Goal: Task Accomplishment & Management: Use online tool/utility

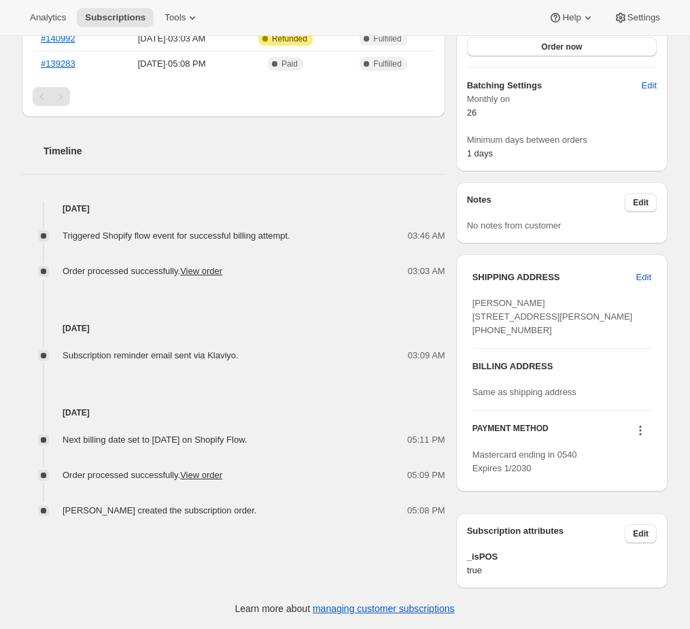
scroll to position [435, 0]
drag, startPoint x: 350, startPoint y: 414, endPoint x: 76, endPoint y: 405, distance: 274.2
click at [76, 420] on div "Next billing date set to Wednesday, August 27, 2025 on Shopify Flow. 05:11 PM O…" at bounding box center [234, 469] width 424 height 98
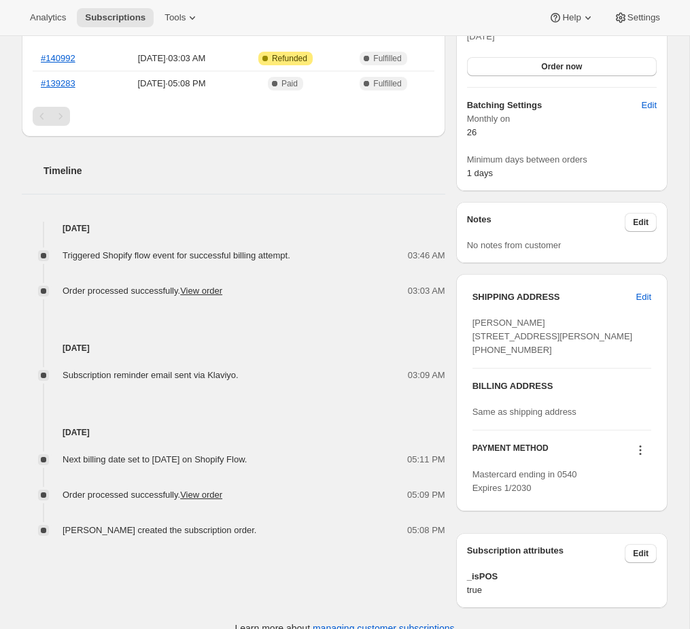
scroll to position [391, 0]
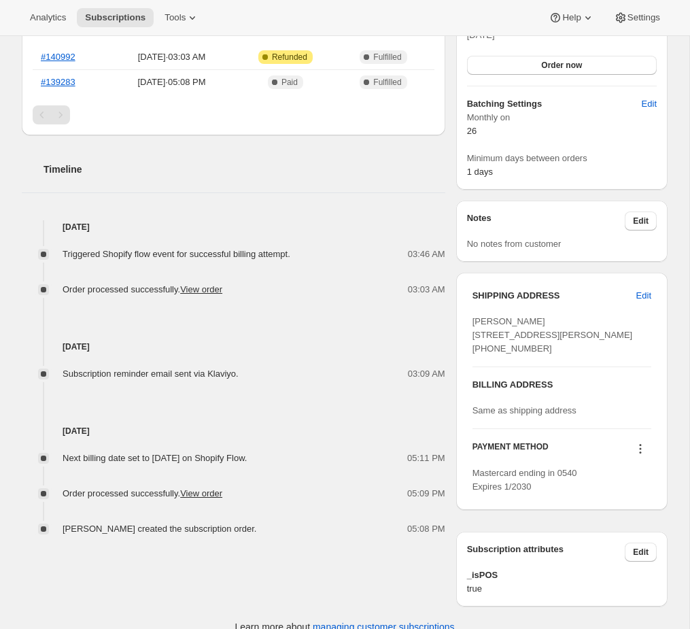
click at [247, 458] on span "Next billing date set to Wednesday, August 27, 2025 on Shopify Flow." at bounding box center [155, 458] width 184 height 10
drag, startPoint x: 430, startPoint y: 458, endPoint x: 203, endPoint y: 455, distance: 227.1
click at [203, 455] on div "Next billing date set to Wednesday, August 27, 2025 on Shopify Flow. 05:11 PM" at bounding box center [234, 458] width 424 height 14
click at [156, 454] on span "Next billing date set to Wednesday, August 27, 2025 on Shopify Flow." at bounding box center [155, 458] width 184 height 10
drag, startPoint x: 221, startPoint y: 464, endPoint x: 62, endPoint y: 431, distance: 162.6
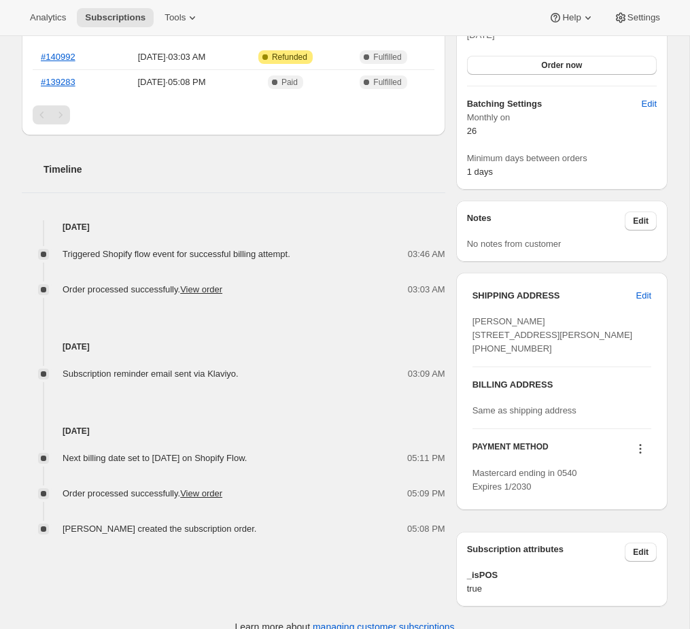
click at [62, 431] on div "Aug 21, 2025 Next billing date set to Wednesday, August 27, 2025 on Shopify Flo…" at bounding box center [234, 458] width 424 height 155
click at [140, 443] on div "Next billing date set to Wednesday, August 27, 2025 on Shopify Flow. 05:11 PM O…" at bounding box center [234, 487] width 424 height 98
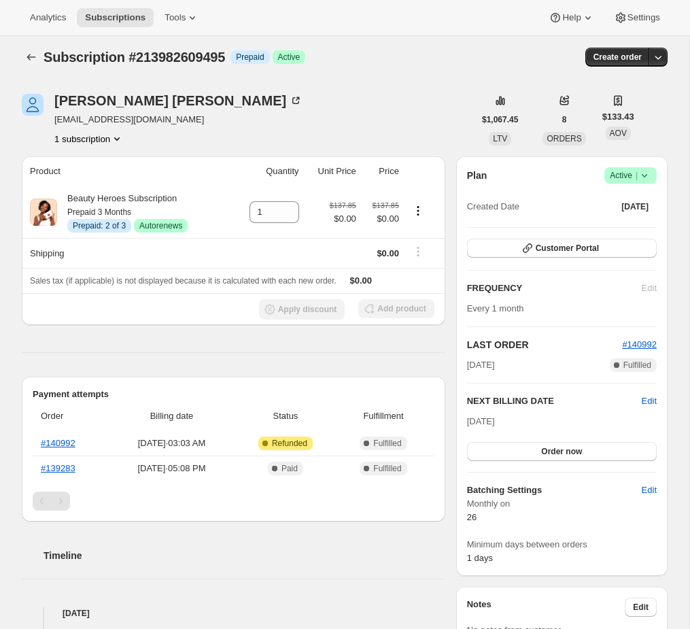
scroll to position [0, 0]
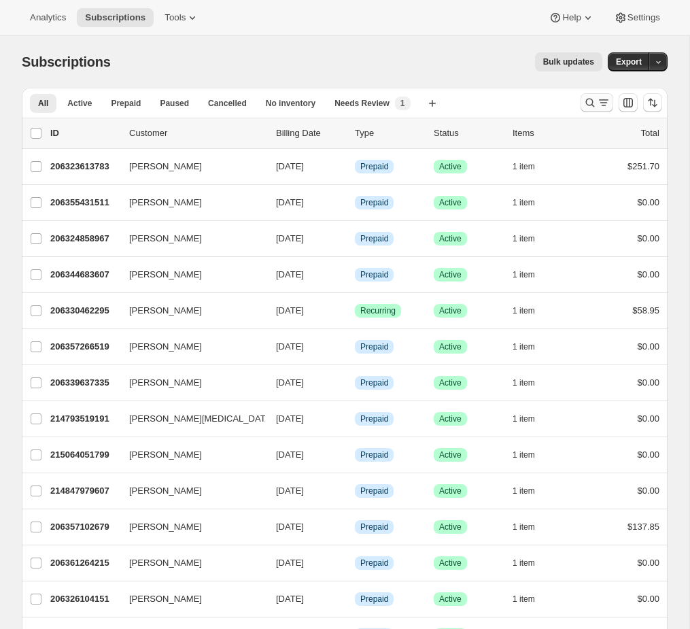
click at [589, 105] on icon "Search and filter results" at bounding box center [590, 103] width 9 height 9
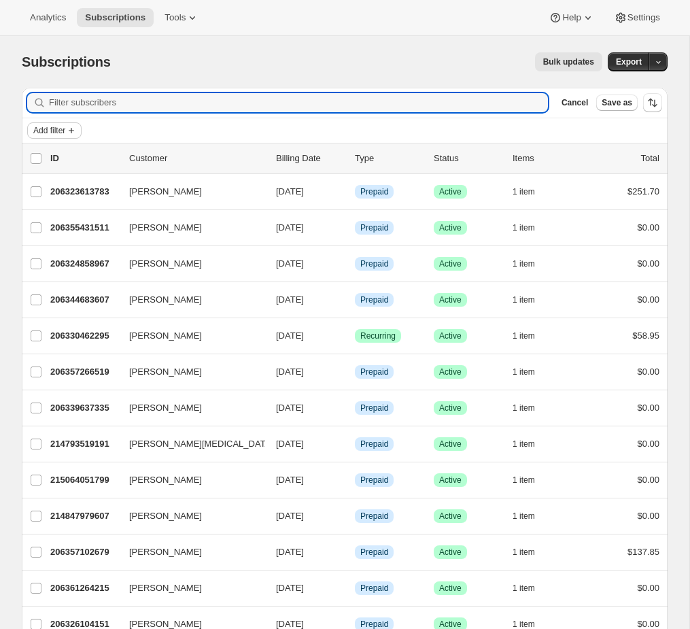
click at [42, 129] on span "Add filter" at bounding box center [49, 130] width 32 height 11
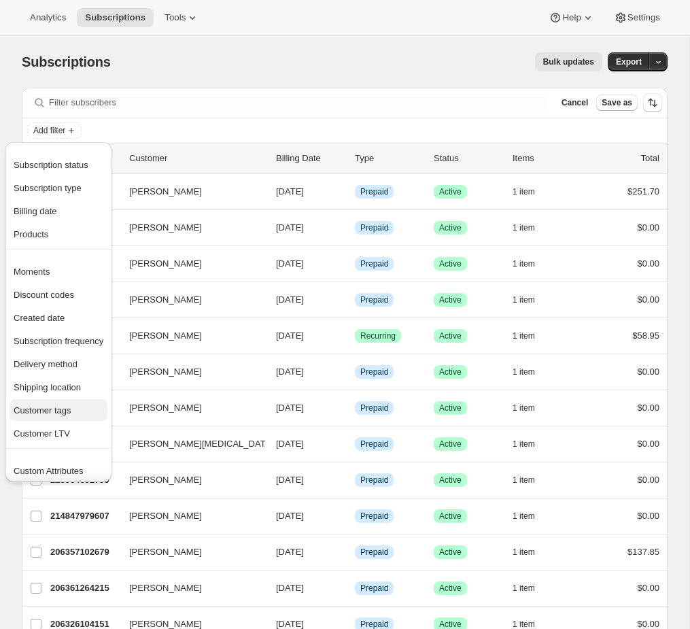
click at [41, 411] on span "Customer tags" at bounding box center [43, 410] width 58 height 10
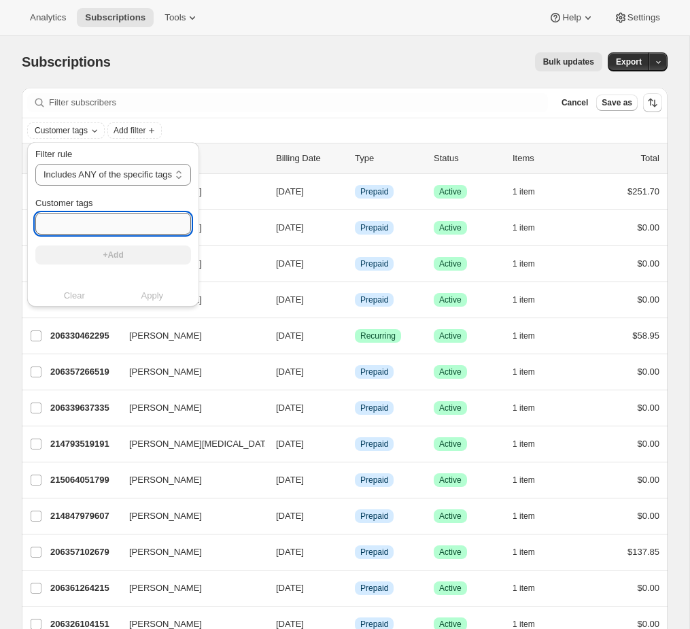
click at [116, 215] on input "Customer tags" at bounding box center [113, 224] width 156 height 22
type input "s"
type input "Subscription Active"
click at [133, 255] on button "+Add" at bounding box center [113, 254] width 156 height 19
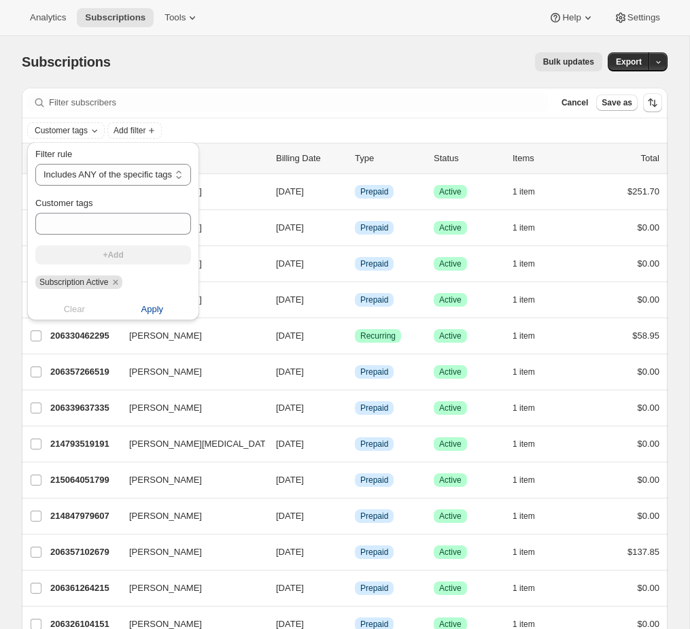
click at [158, 311] on span "Apply" at bounding box center [152, 310] width 22 height 14
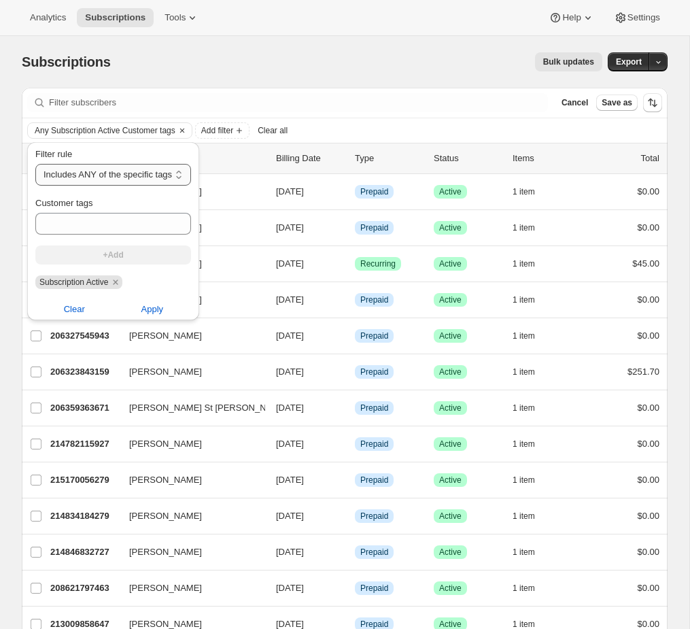
click at [125, 175] on select "Includes ANY of the specific tags Includes ALL of the specific tags Includes ON…" at bounding box center [113, 175] width 156 height 22
select select "not"
click at [35, 164] on select "Includes ANY of the specific tags Includes ALL of the specific tags Includes ON…" at bounding box center [113, 175] width 156 height 22
click at [186, 304] on span "Apply" at bounding box center [176, 310] width 22 height 14
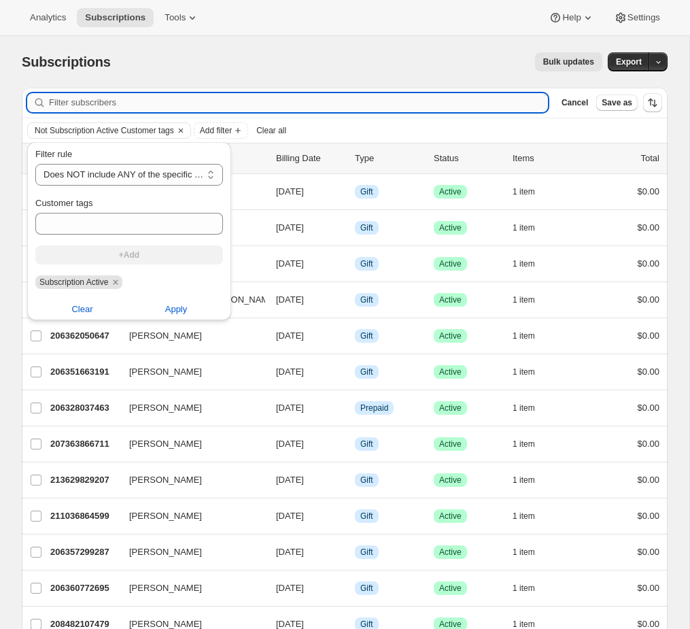
click at [290, 99] on input "Filter subscribers" at bounding box center [298, 102] width 499 height 19
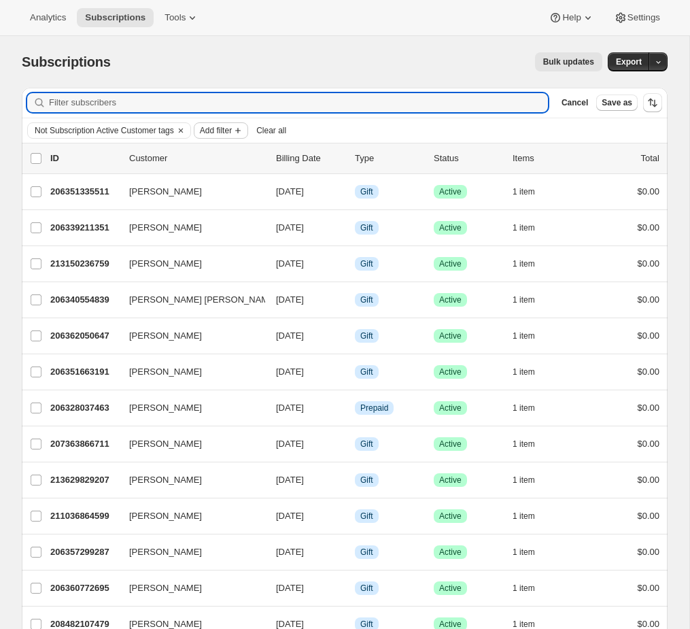
click at [232, 129] on span "Add filter" at bounding box center [216, 130] width 32 height 11
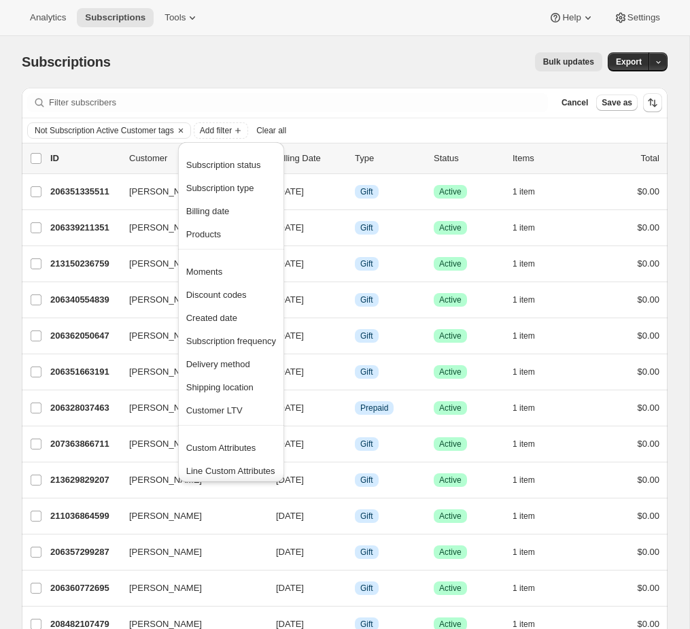
click at [383, 118] on div "Not Subscription Active Customer tags Add filter Clear all" at bounding box center [345, 130] width 646 height 24
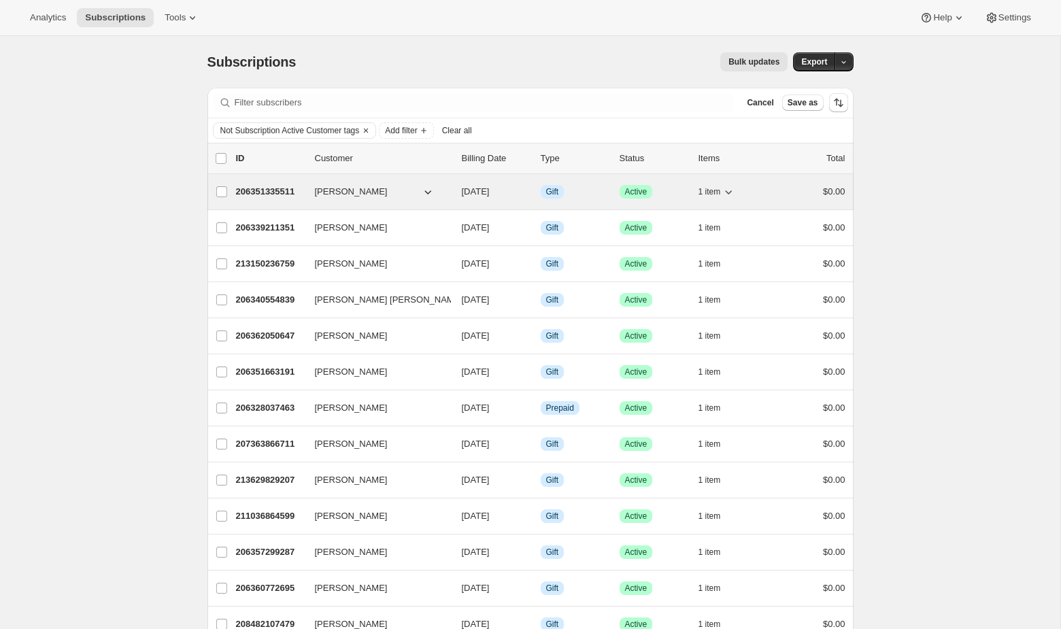
click at [485, 194] on span "[DATE]" at bounding box center [476, 191] width 28 height 10
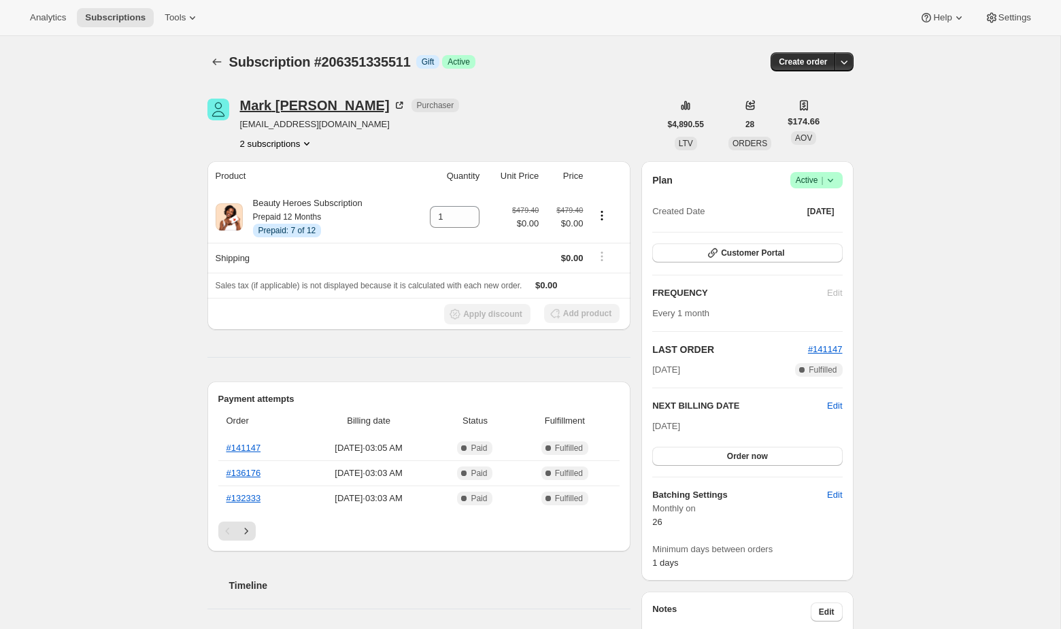
click at [392, 100] on icon at bounding box center [399, 106] width 14 height 14
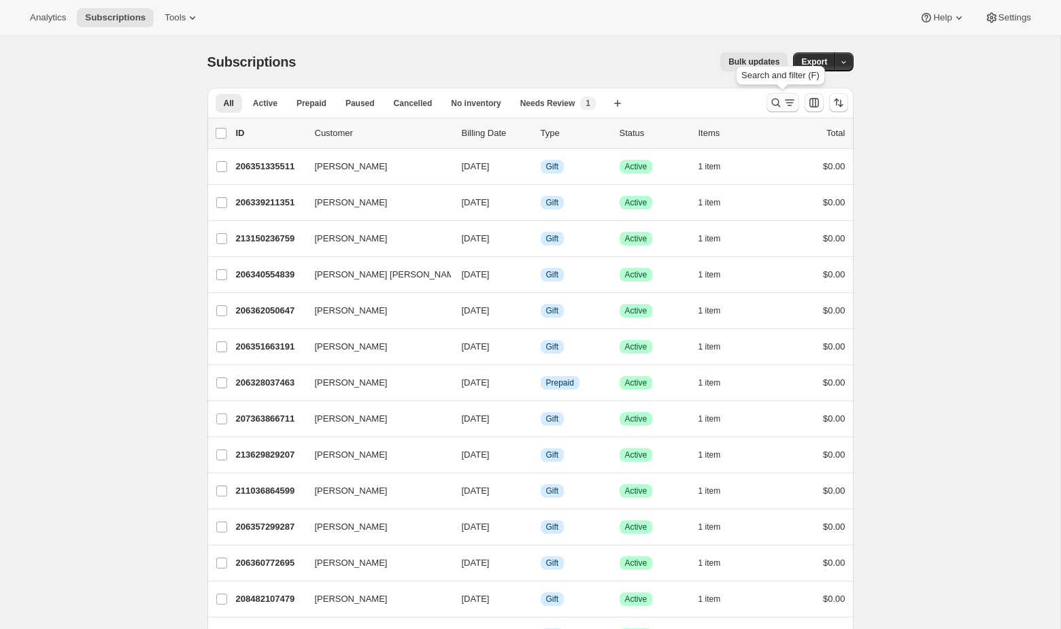
click at [689, 100] on icon "Search and filter results" at bounding box center [775, 103] width 9 height 9
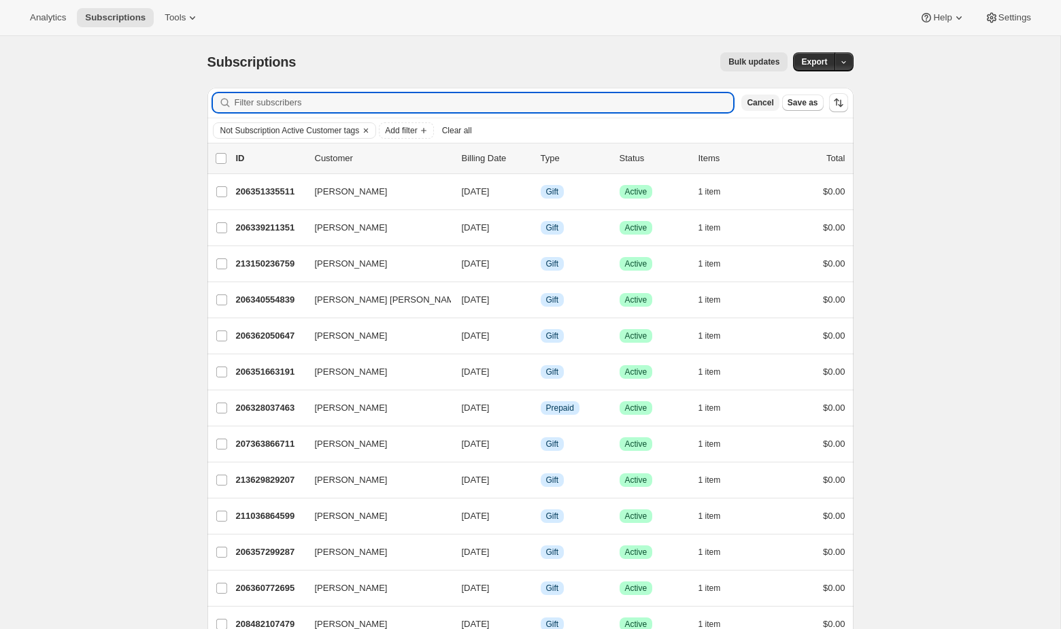
click at [689, 98] on span "Cancel" at bounding box center [760, 102] width 27 height 11
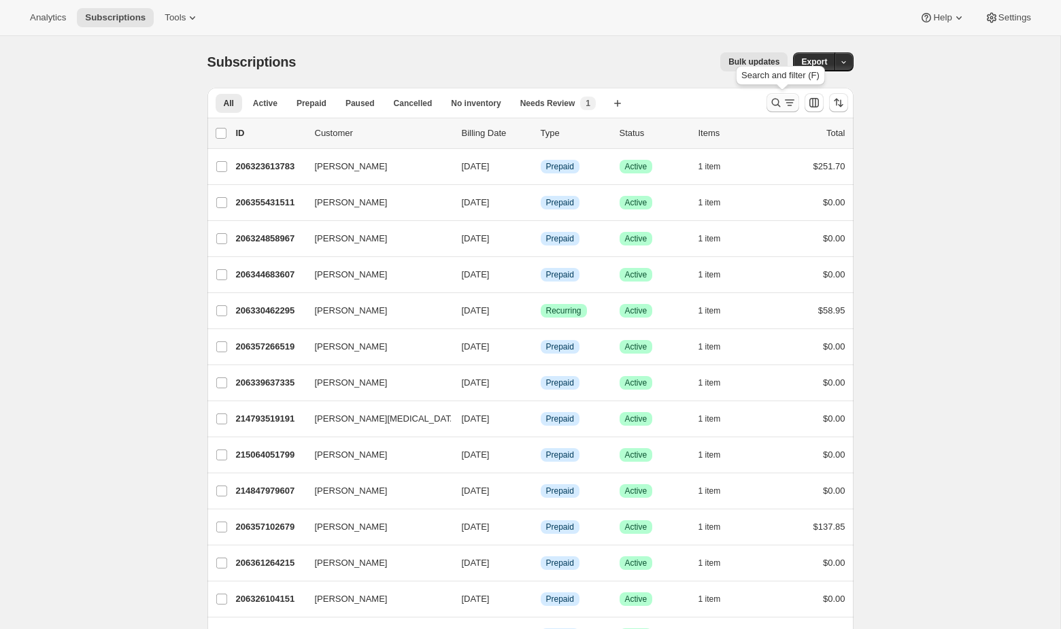
click at [689, 102] on icon "Search and filter results" at bounding box center [775, 103] width 9 height 9
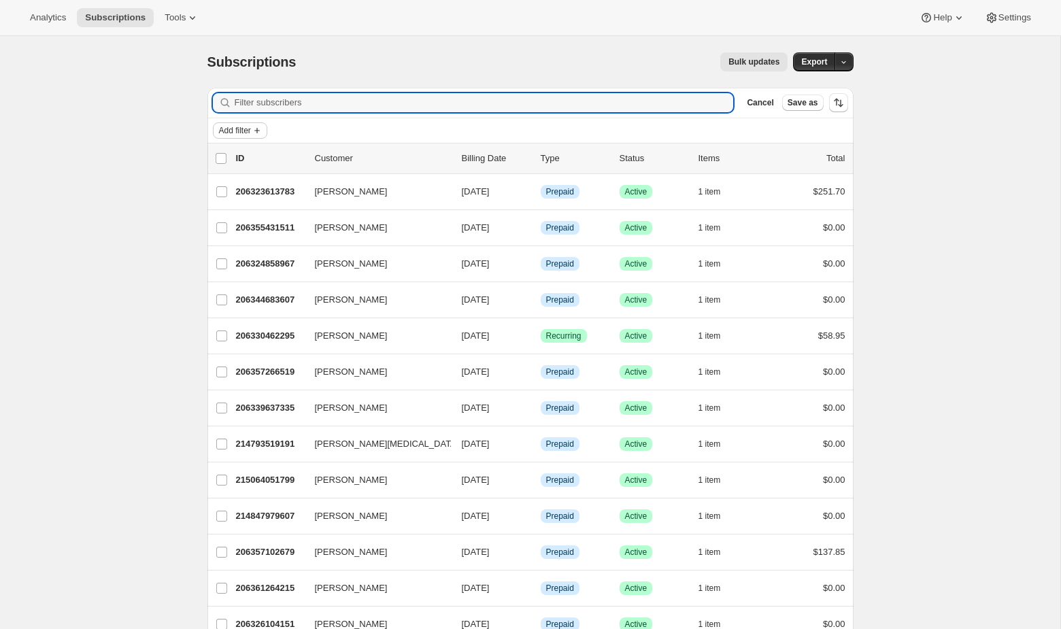
click at [248, 131] on span "Add filter" at bounding box center [235, 130] width 32 height 11
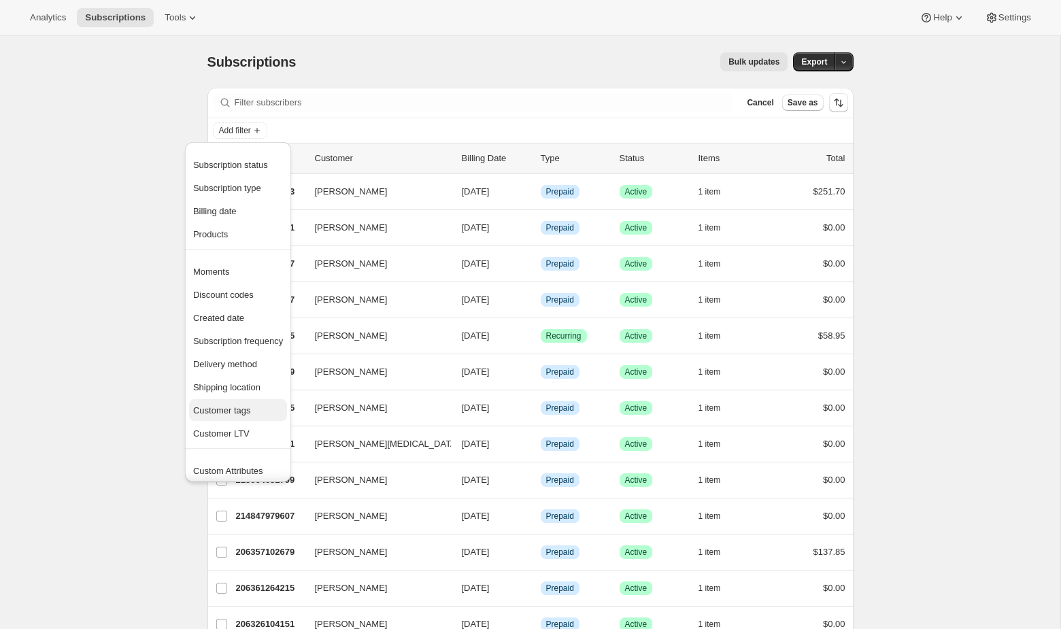
click at [247, 417] on button "Customer tags" at bounding box center [238, 410] width 98 height 22
select select "not"
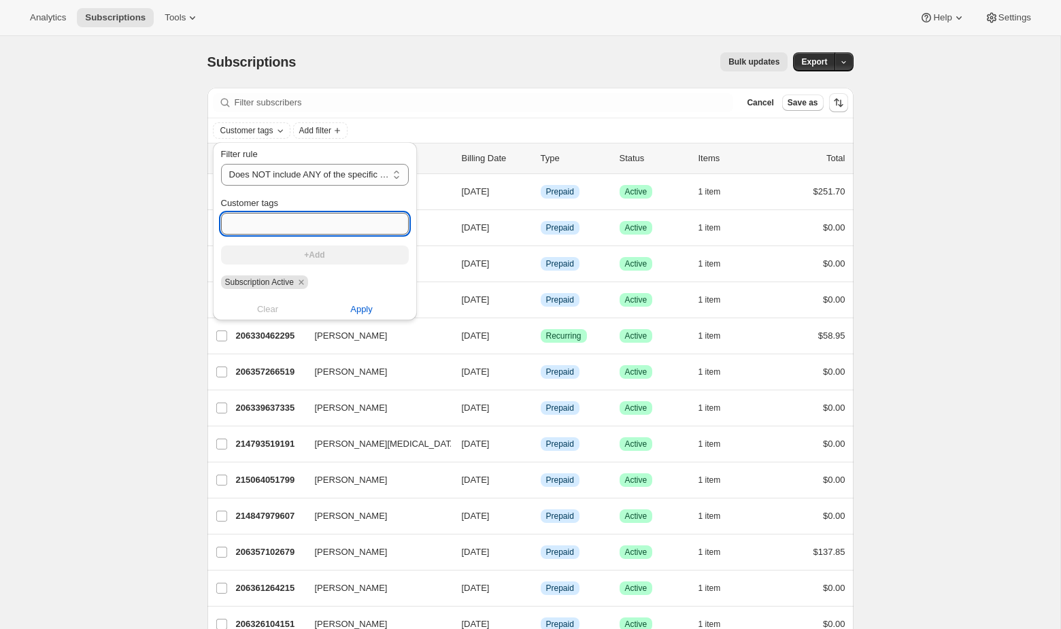
click at [267, 218] on input "Customer tags" at bounding box center [315, 224] width 188 height 22
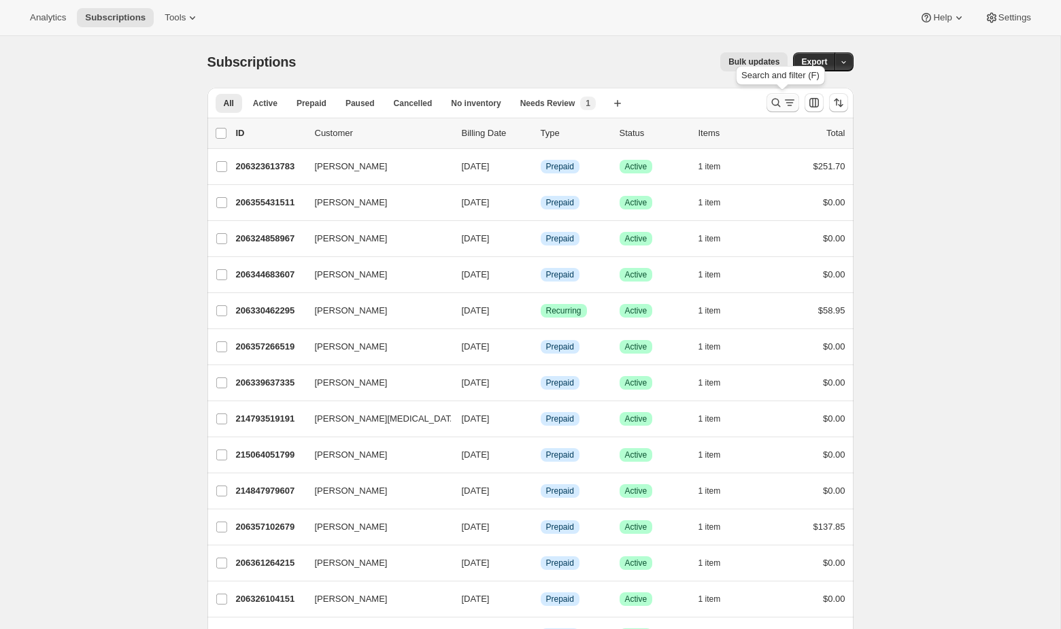
click at [689, 100] on icon "Search and filter results" at bounding box center [775, 103] width 9 height 9
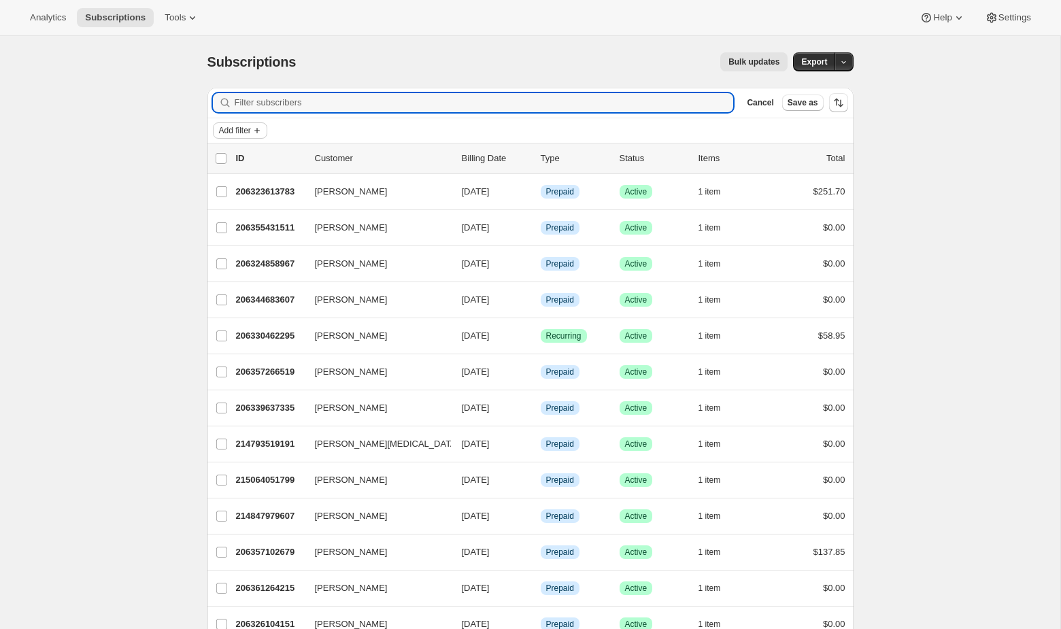
click at [251, 129] on span "Add filter" at bounding box center [235, 130] width 32 height 11
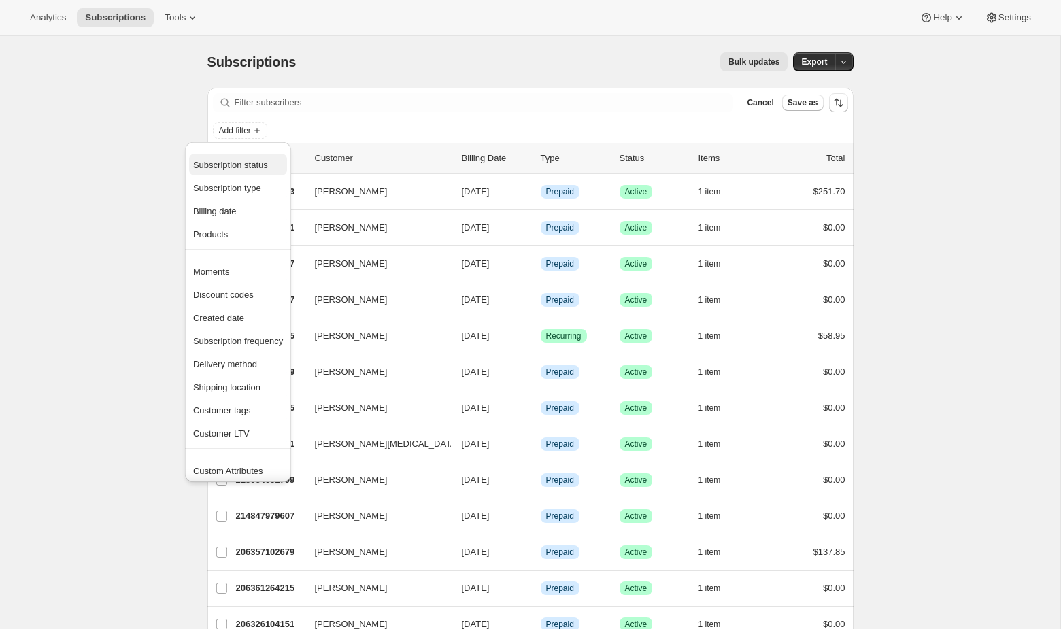
click at [261, 165] on span "Subscription status" at bounding box center [230, 165] width 75 height 10
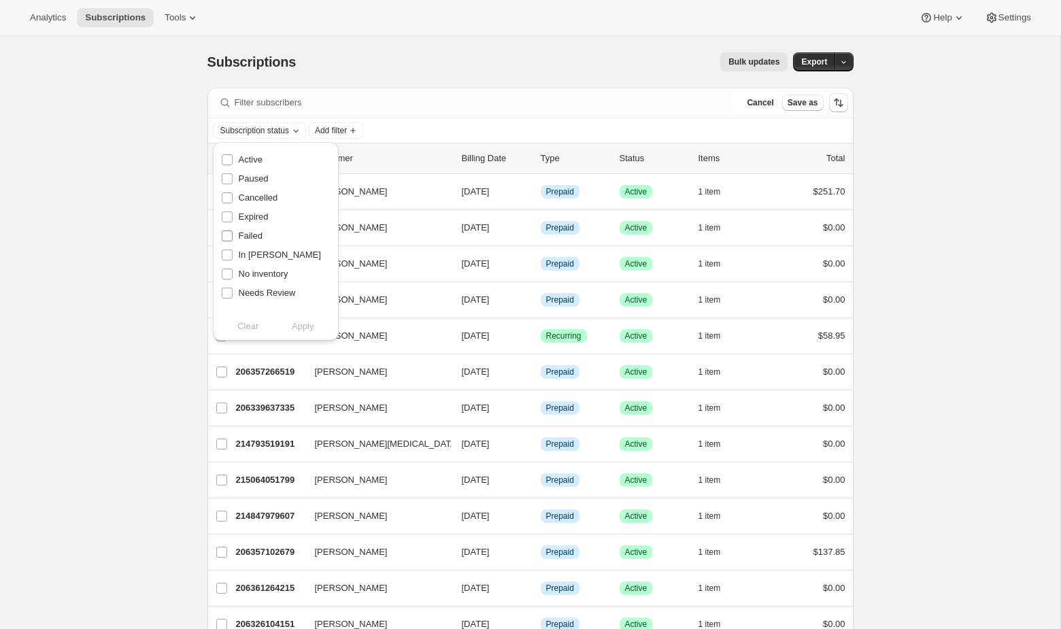
click at [232, 234] on span at bounding box center [227, 236] width 12 height 12
click at [232, 234] on input "Failed" at bounding box center [227, 235] width 11 height 11
checkbox input "true"
click at [309, 329] on span "Apply" at bounding box center [303, 327] width 22 height 14
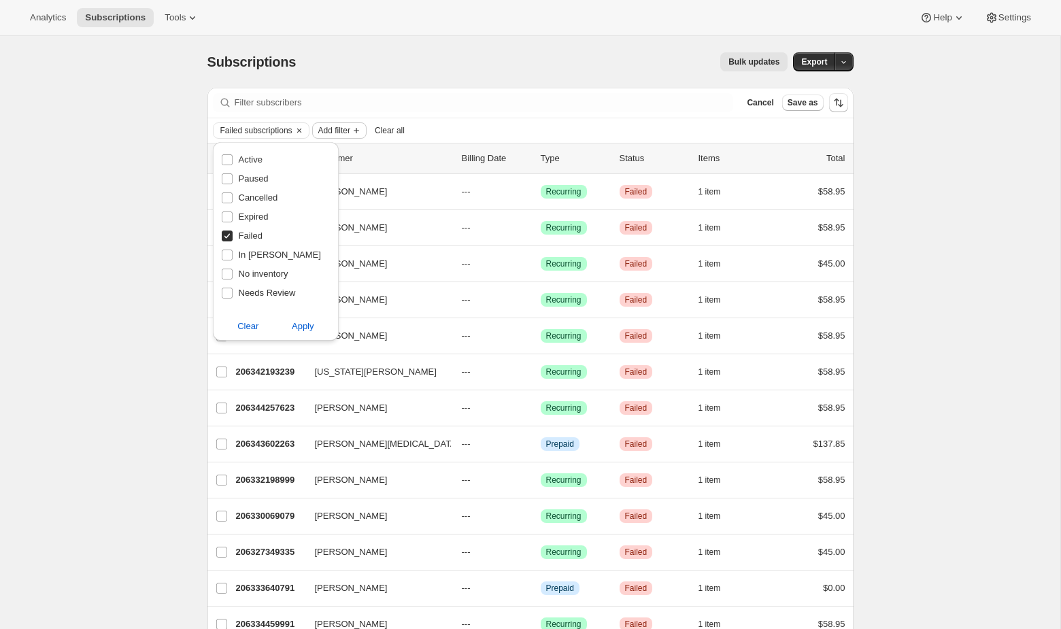
click at [337, 129] on span "Add filter" at bounding box center [334, 130] width 32 height 11
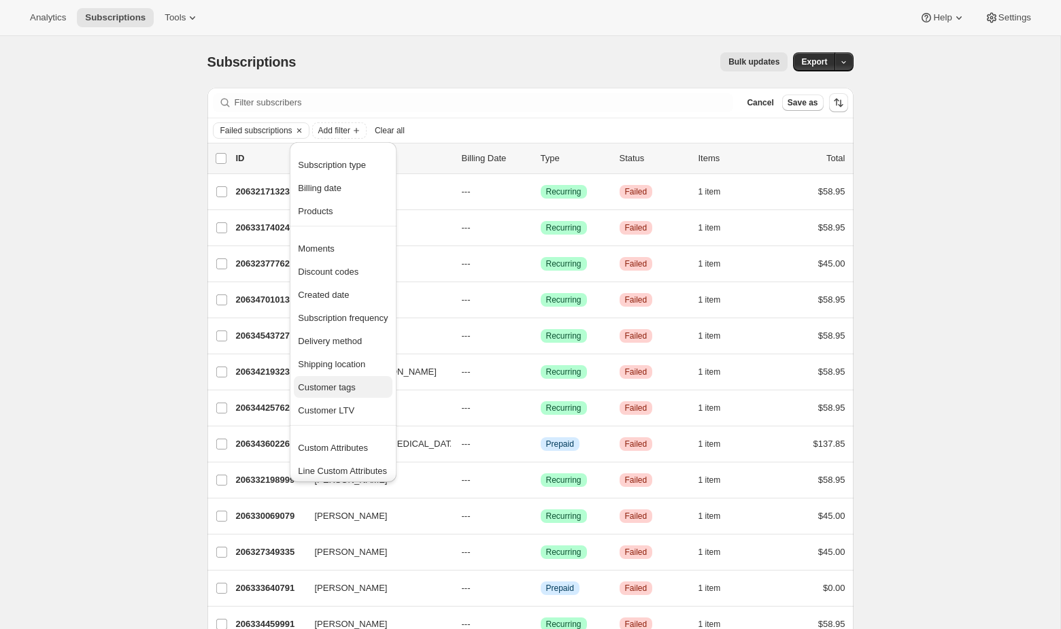
click at [340, 385] on span "Customer tags" at bounding box center [327, 387] width 58 height 10
select select "not"
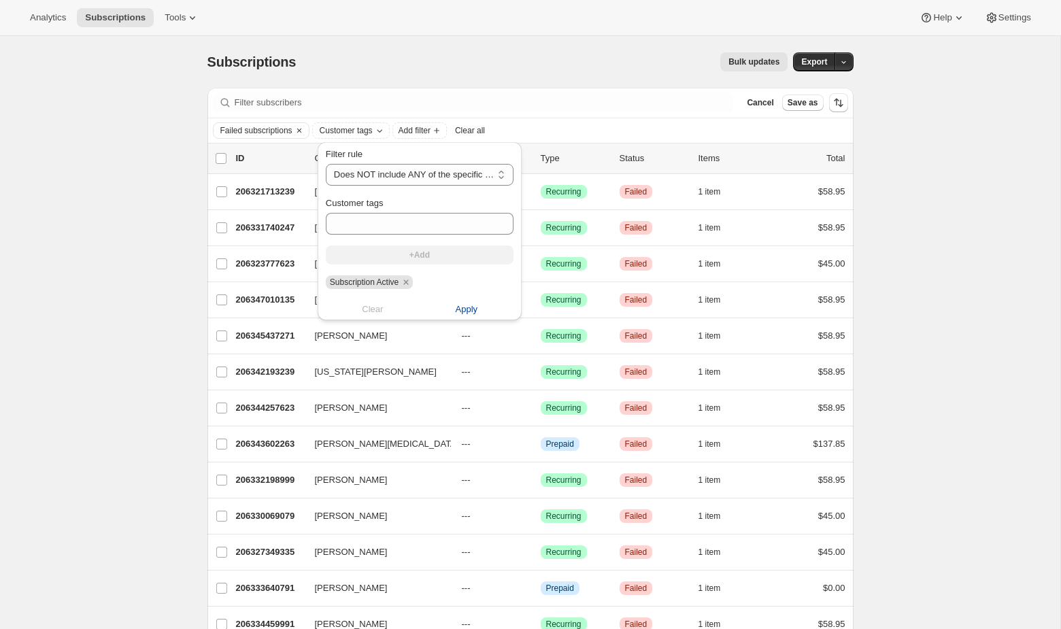
click at [453, 308] on button "Apply" at bounding box center [466, 309] width 110 height 22
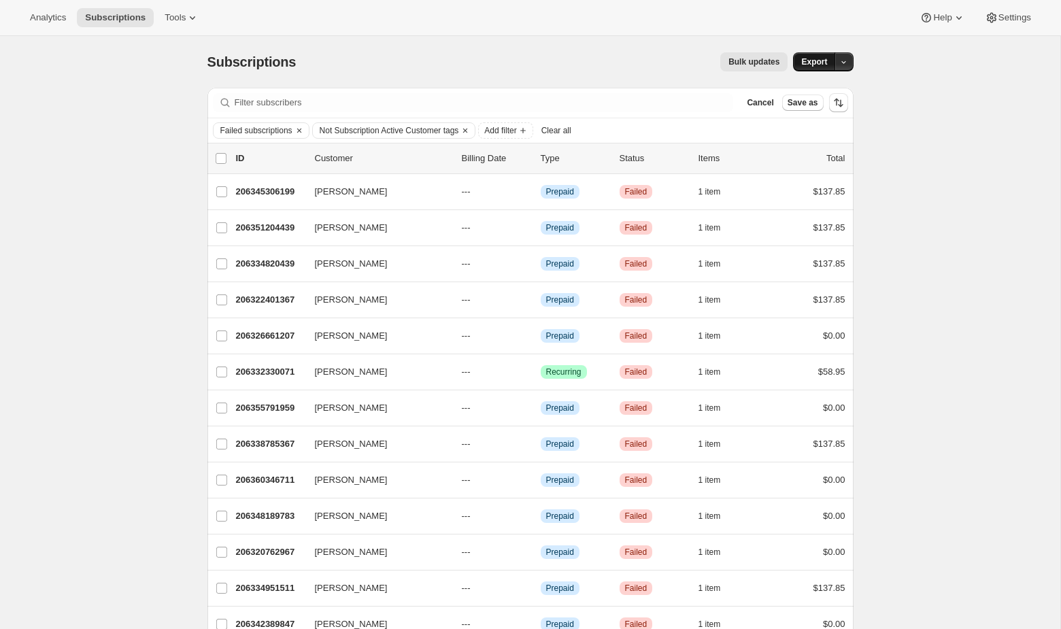
click at [689, 60] on span "Export" at bounding box center [814, 61] width 26 height 11
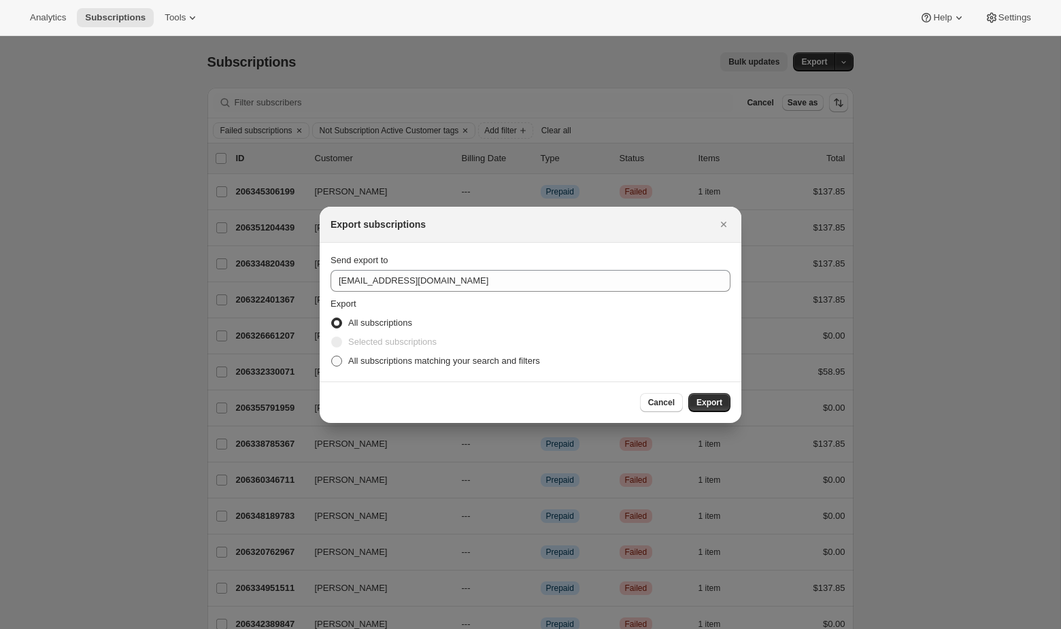
click at [497, 368] on label "All subscriptions matching your search and filters" at bounding box center [434, 361] width 209 height 19
click at [332, 356] on input "All subscriptions matching your search and filters" at bounding box center [331, 356] width 1 height 1
radio input "true"
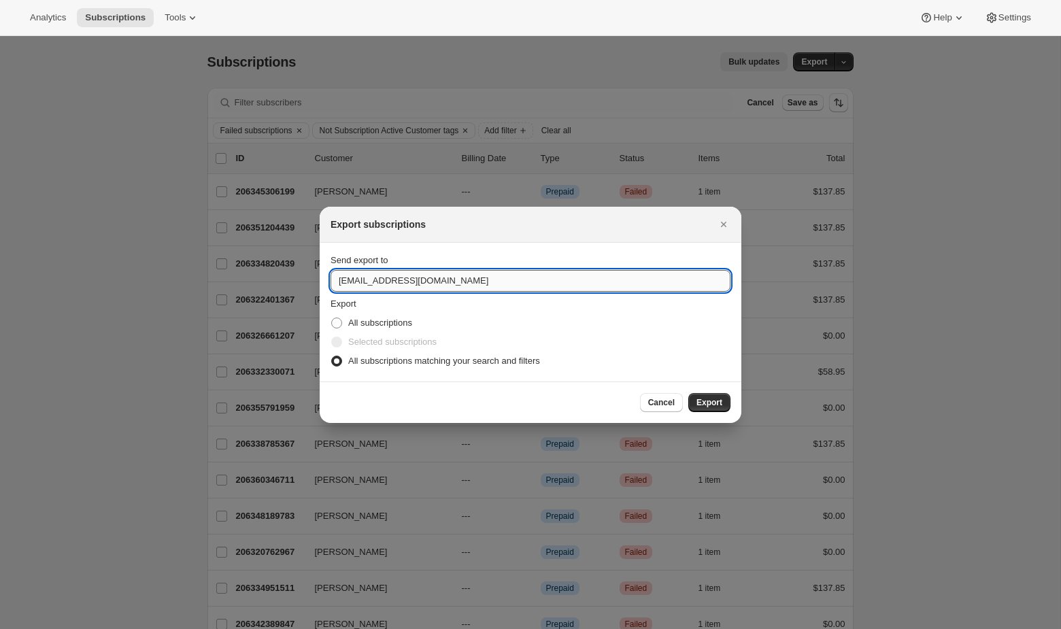
click at [443, 277] on input "[EMAIL_ADDRESS][DOMAIN_NAME]" at bounding box center [530, 281] width 400 height 22
type input "[EMAIL_ADDRESS][DOMAIN_NAME]"
click at [689, 395] on button "Export" at bounding box center [709, 402] width 42 height 19
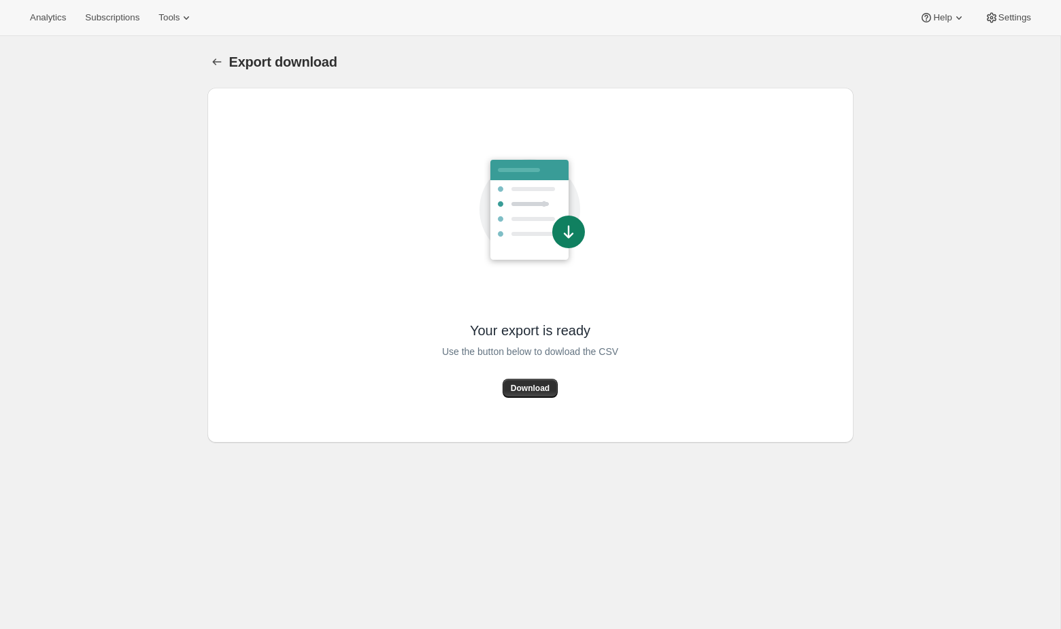
click at [511, 398] on div "Your export is ready Use the button below to dowload the CSV Download" at bounding box center [530, 265] width 624 height 333
click at [516, 389] on span "Download" at bounding box center [530, 388] width 39 height 11
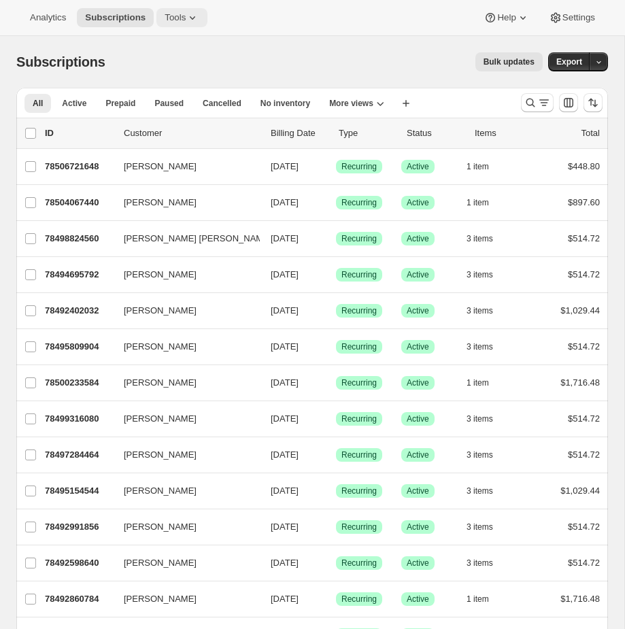
click at [182, 12] on span "Tools" at bounding box center [175, 17] width 21 height 11
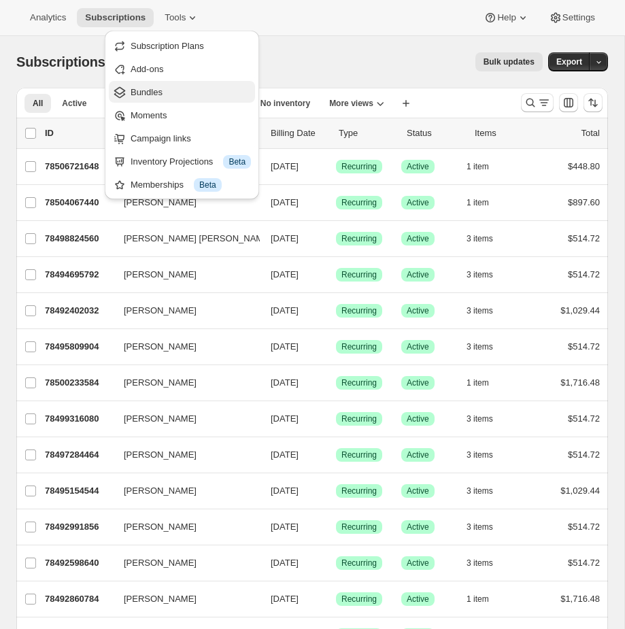
click at [166, 88] on span "Bundles" at bounding box center [191, 93] width 120 height 14
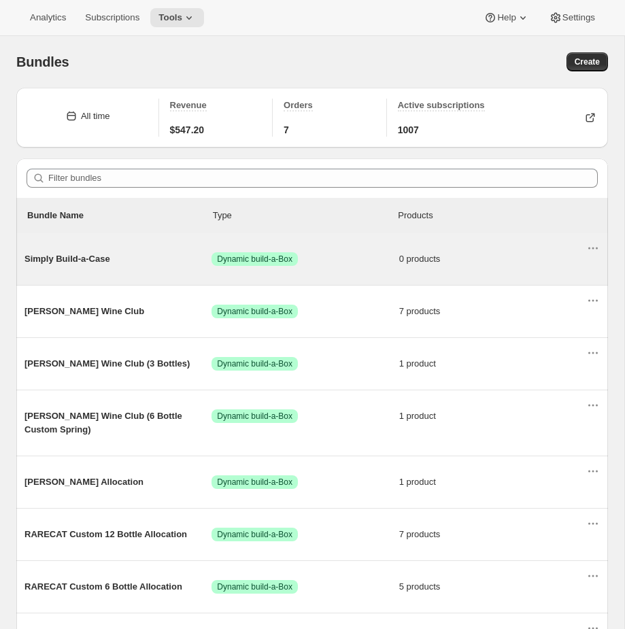
click at [362, 261] on span "Success Dynamic build-a-Box" at bounding box center [304, 259] width 187 height 14
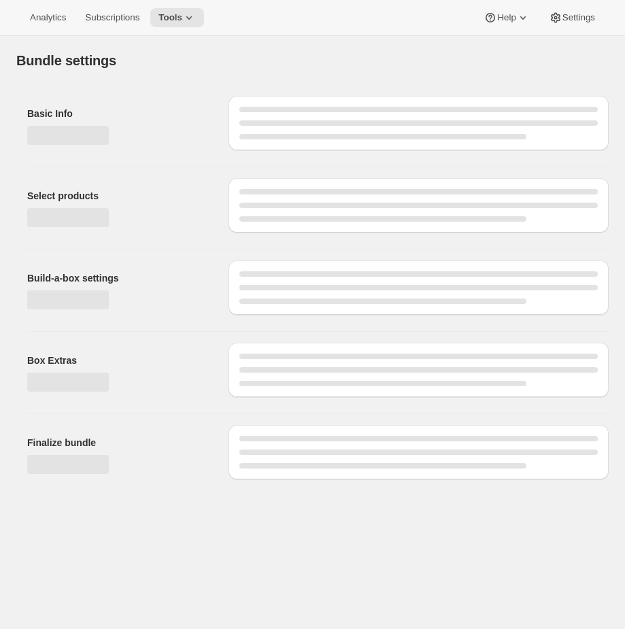
type input "Simply Build-a-Case"
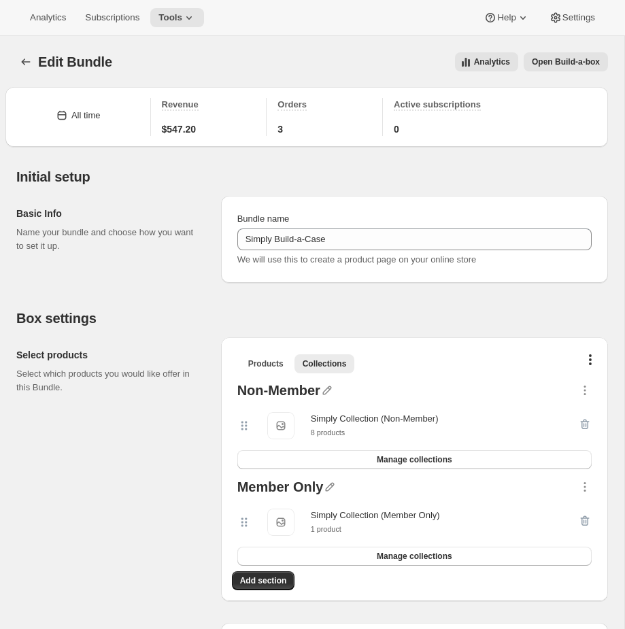
click at [576, 56] on button "Open Build-a-box" at bounding box center [566, 61] width 84 height 19
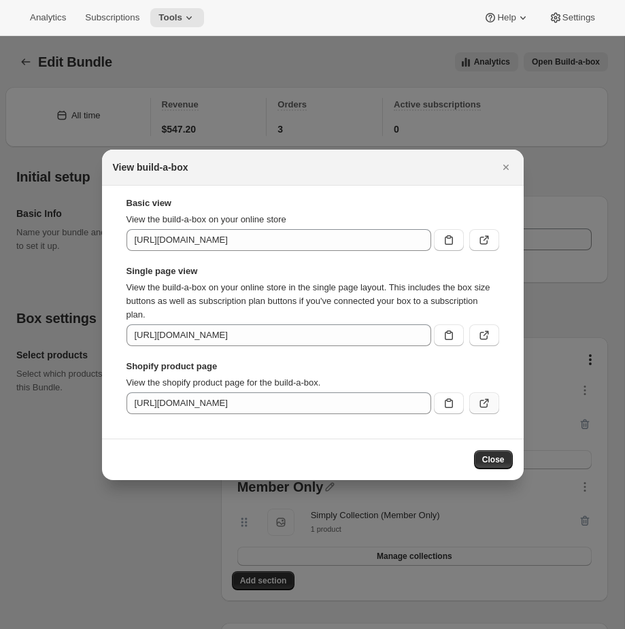
click at [487, 403] on icon ":rf2:" at bounding box center [484, 403] width 14 height 14
click at [289, 86] on div at bounding box center [312, 314] width 625 height 629
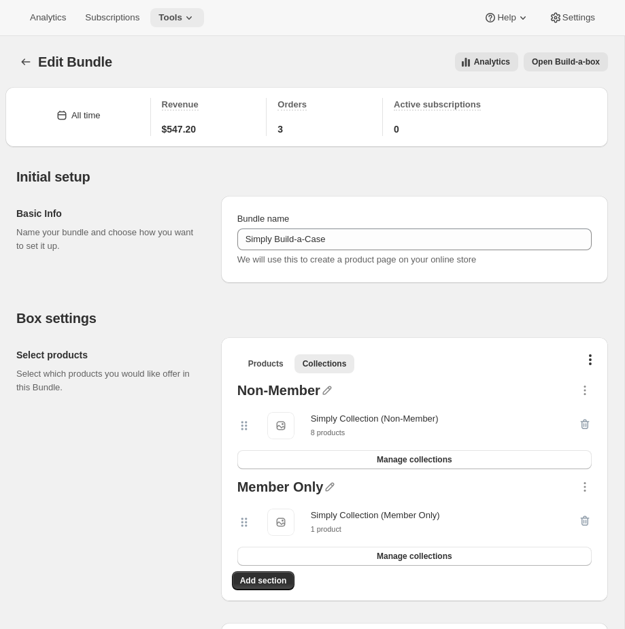
click at [196, 22] on icon at bounding box center [189, 18] width 14 height 14
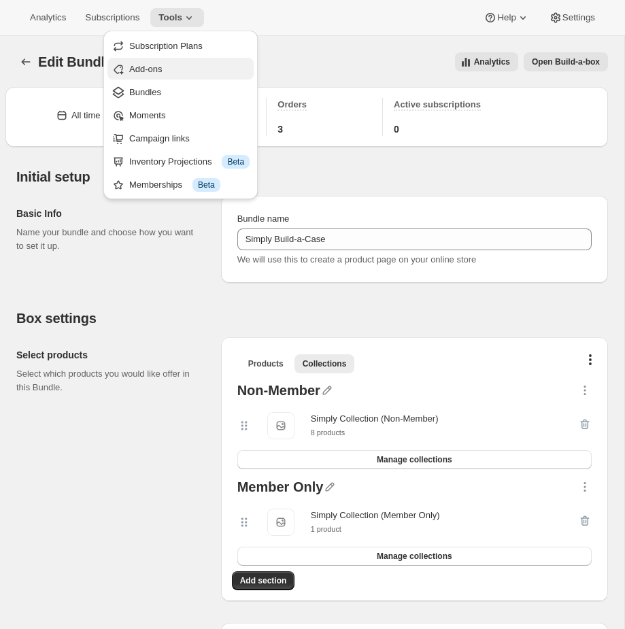
click at [177, 75] on span "Add-ons" at bounding box center [189, 70] width 120 height 14
click at [177, 75] on div "Edit Bundle. This page is ready Edit Bundle Analytics Open Build-a-box More act…" at bounding box center [312, 62] width 592 height 52
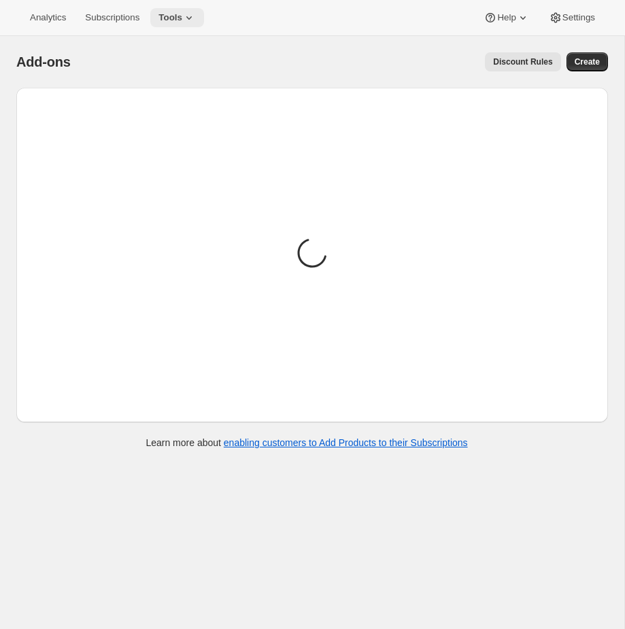
click at [191, 12] on icon at bounding box center [189, 18] width 14 height 14
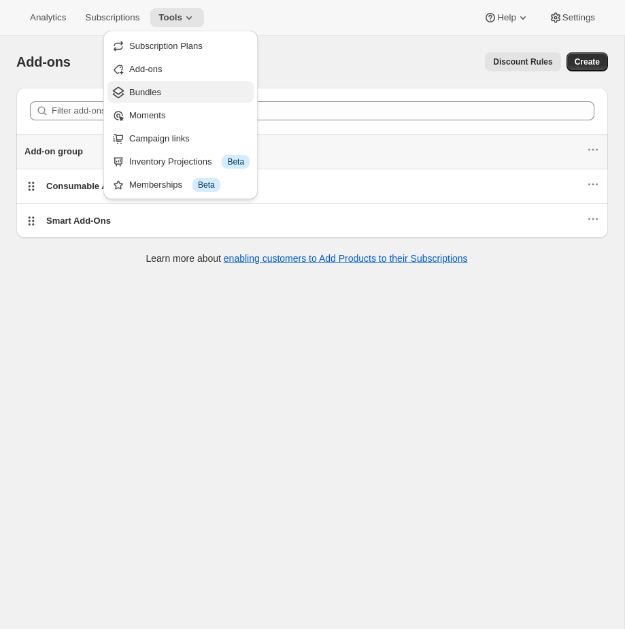
click at [179, 88] on span "Bundles" at bounding box center [189, 93] width 120 height 14
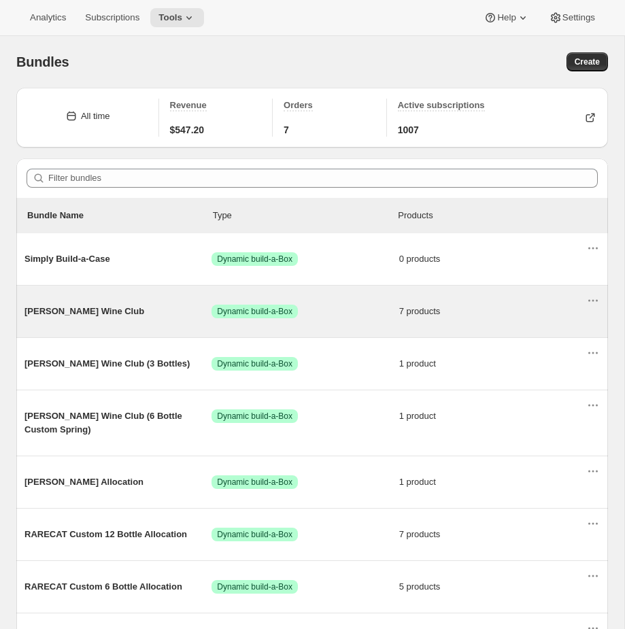
click at [360, 306] on span "Success Dynamic build-a-Box" at bounding box center [304, 312] width 187 height 14
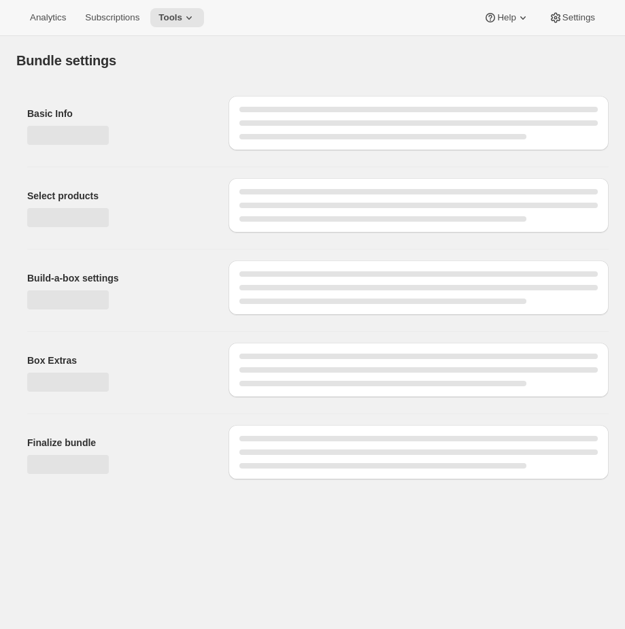
type input "Audrey Wine Club"
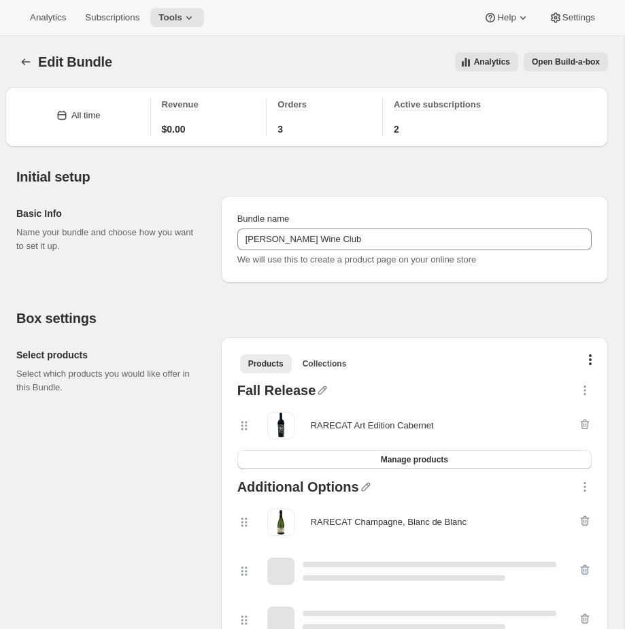
click at [606, 68] on button "Open Build-a-box" at bounding box center [566, 61] width 84 height 19
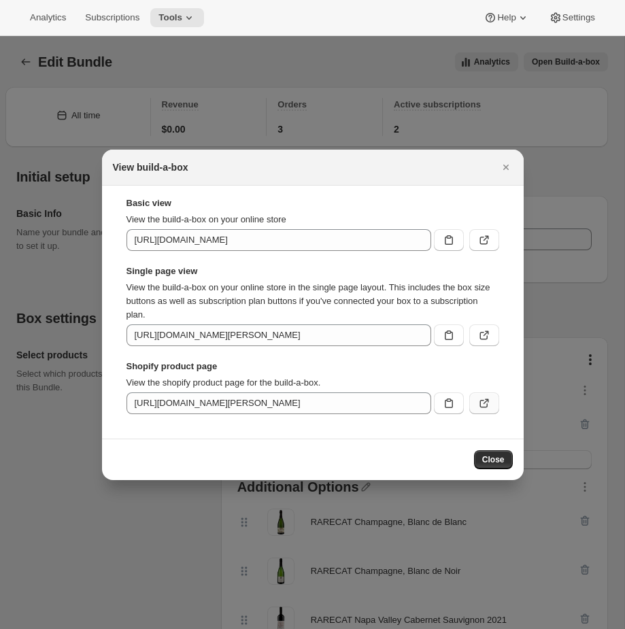
click at [483, 401] on icon ":rkc:" at bounding box center [484, 403] width 14 height 14
